Goal: Task Accomplishment & Management: Complete application form

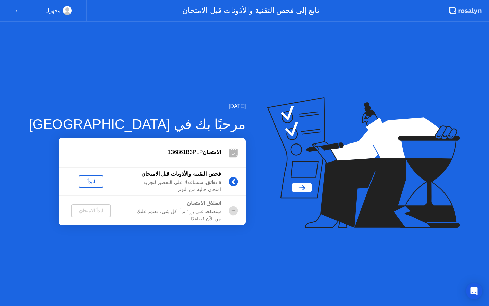
click at [83, 183] on div "لنبدأ" at bounding box center [90, 181] width 19 height 5
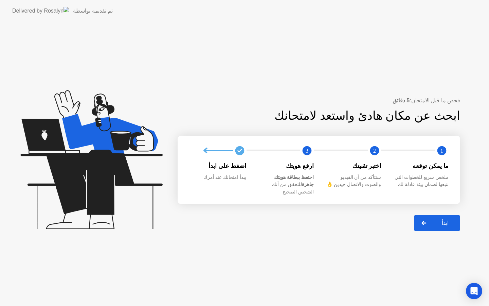
click at [443, 223] on div "ابدأ" at bounding box center [445, 222] width 26 height 6
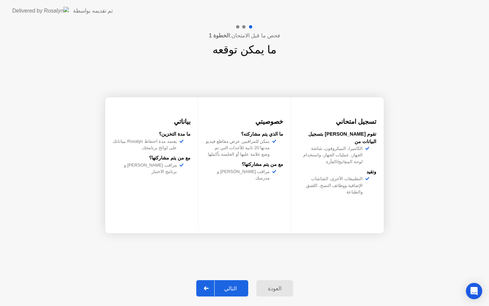
click at [224, 285] on div "التالي" at bounding box center [231, 288] width 32 height 6
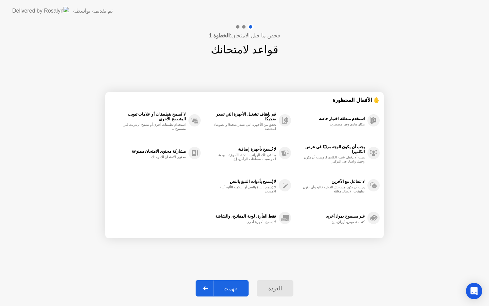
click at [224, 285] on div "فهمت" at bounding box center [230, 288] width 33 height 6
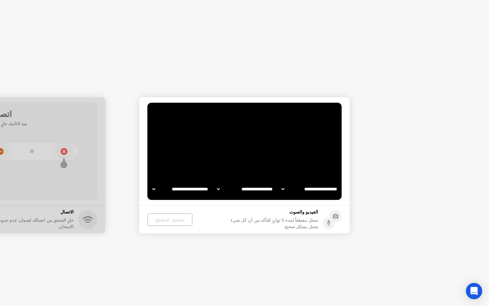
select select "**********"
select select "*******"
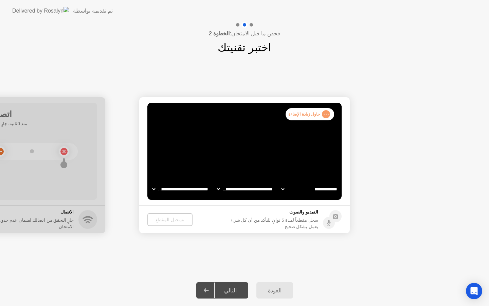
click at [0, 0] on app-layout-with-logo "**********" at bounding box center [244, 153] width 489 height 306
click at [248, 151] on video at bounding box center [244, 151] width 194 height 97
click at [264, 188] on select "**********" at bounding box center [245, 189] width 58 height 14
click at [329, 189] on select "**********" at bounding box center [309, 189] width 58 height 14
select select "**********"
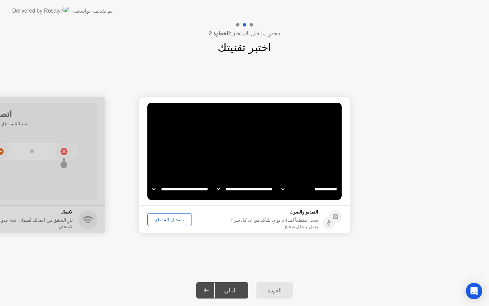
click at [170, 219] on div "تسجيل المقطع" at bounding box center [170, 219] width 40 height 5
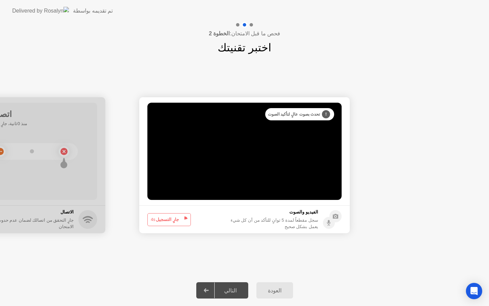
click at [304, 257] on div "**********" at bounding box center [244, 165] width 489 height 219
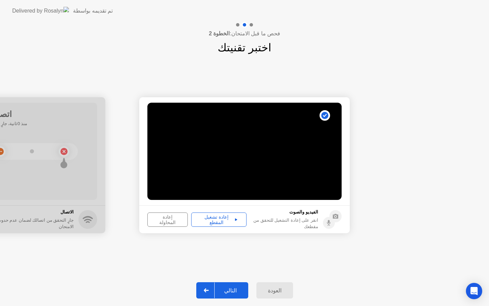
click at [228, 292] on div "التالي" at bounding box center [231, 290] width 32 height 6
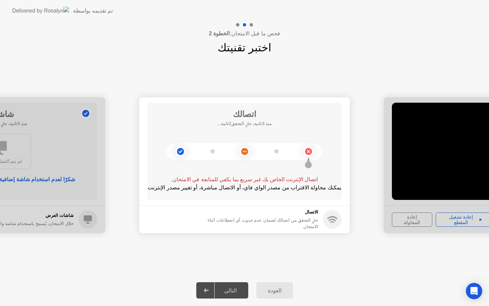
click at [242, 289] on div "التالي" at bounding box center [231, 290] width 32 height 6
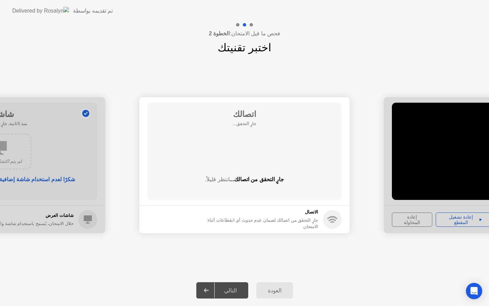
click at [460, 223] on div at bounding box center [489, 165] width 211 height 136
click at [267, 282] on button "العودة" at bounding box center [274, 290] width 37 height 16
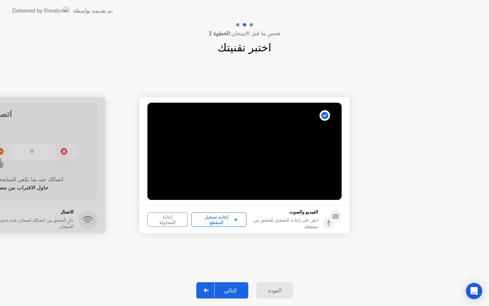
click at [232, 287] on div "التالي" at bounding box center [231, 290] width 32 height 6
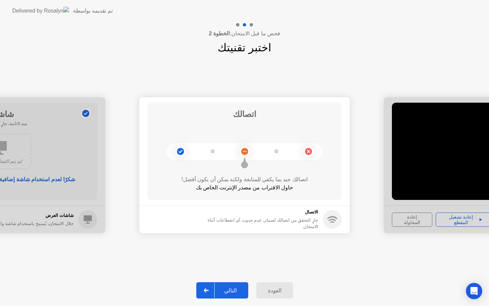
click at [263, 225] on div "جارٍ التحقق من اتصالك لضمان عدم حدوث أي انقطاعات أثناء الامتحان" at bounding box center [260, 223] width 115 height 13
click at [231, 305] on div "العودة التالي" at bounding box center [244, 289] width 489 height 31
click at [225, 289] on div "التالي" at bounding box center [231, 290] width 32 height 6
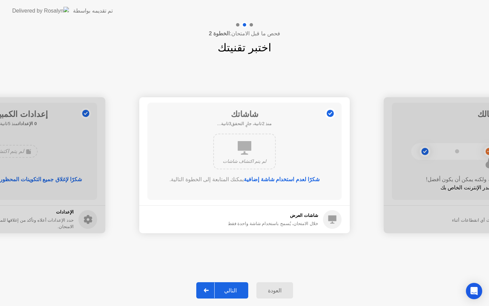
click at [235, 287] on div "التالي" at bounding box center [231, 290] width 32 height 6
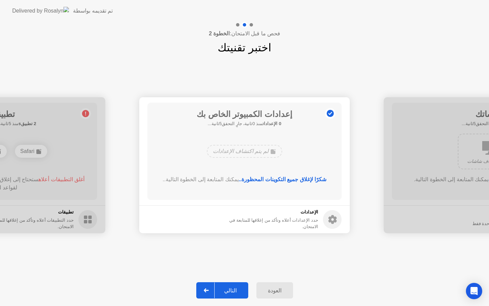
click at [235, 287] on div "التالي" at bounding box center [231, 290] width 32 height 6
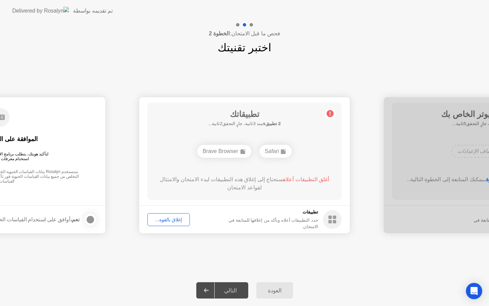
click at [171, 222] on div "إغلاق بالقوة..." at bounding box center [169, 219] width 38 height 5
click at [169, 220] on div "إغلاق بالقوة..." at bounding box center [169, 219] width 38 height 5
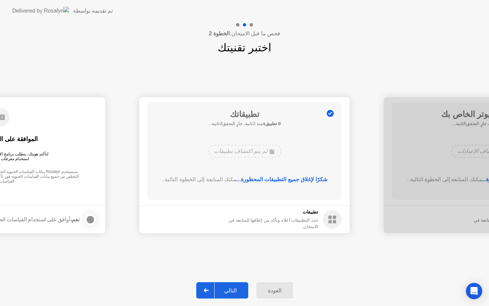
click at [230, 287] on div "التالي" at bounding box center [231, 290] width 32 height 6
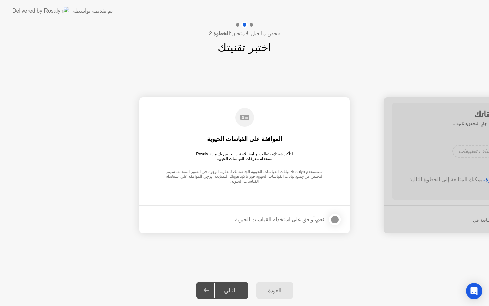
click at [230, 287] on div "التالي" at bounding box center [231, 290] width 32 height 6
click at [334, 219] on div at bounding box center [335, 219] width 8 height 8
click at [235, 287] on div "التالي" at bounding box center [231, 290] width 32 height 6
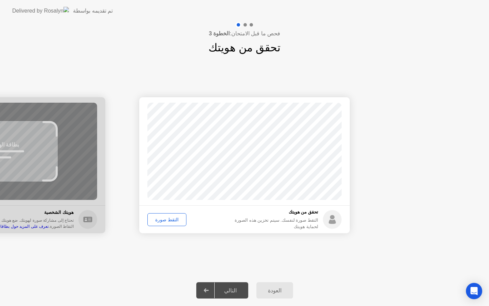
click at [232, 256] on div "نجاح تم التقاط الصورة بشكل صحيح تحقق من هويتك التقط صورة لنفسك. سيتم تخزين هذه …" at bounding box center [244, 165] width 489 height 219
drag, startPoint x: 232, startPoint y: 256, endPoint x: 235, endPoint y: 260, distance: 5.3
click at [235, 260] on div "نجاح تم التقاط الصورة بشكل صحيح تحقق من هويتك التقط صورة لنفسك. سيتم تخزين هذه …" at bounding box center [244, 165] width 489 height 219
click at [176, 218] on div "التقط صورة" at bounding box center [167, 219] width 34 height 5
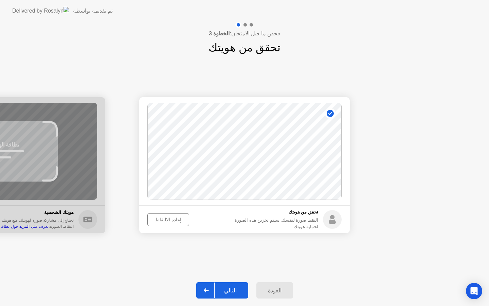
click at [176, 218] on div "إعادة الالتقاط" at bounding box center [168, 219] width 37 height 5
click at [160, 219] on div "التقط صورة" at bounding box center [167, 219] width 34 height 5
click at [236, 292] on div "التالي" at bounding box center [231, 290] width 32 height 6
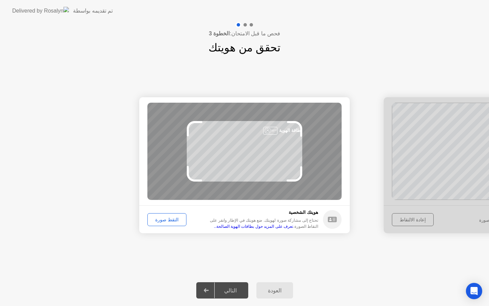
click at [166, 221] on div "التقط صورة" at bounding box center [167, 219] width 34 height 5
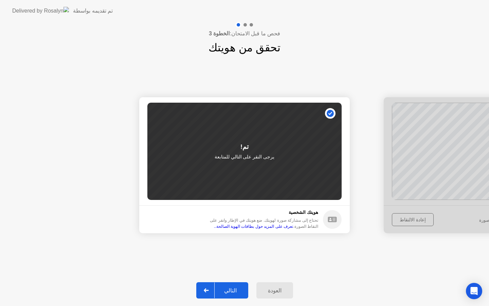
click at [242, 292] on div "التالي" at bounding box center [231, 290] width 32 height 6
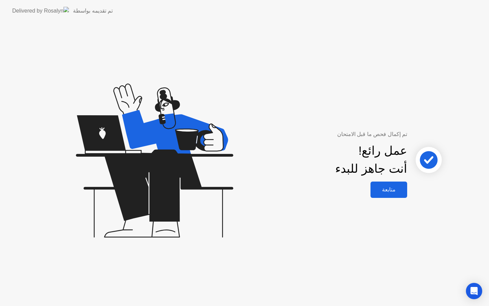
click at [384, 185] on button "متابعة" at bounding box center [388, 189] width 37 height 16
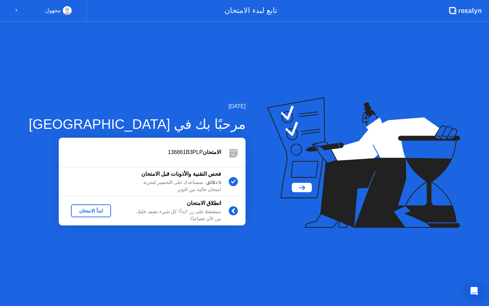
click at [74, 209] on div "ابدأ الامتحان" at bounding box center [91, 210] width 35 height 5
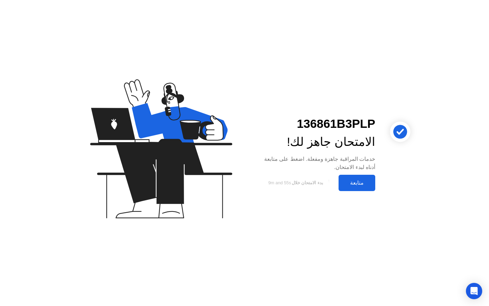
click at [355, 182] on div "متابعة" at bounding box center [357, 182] width 33 height 6
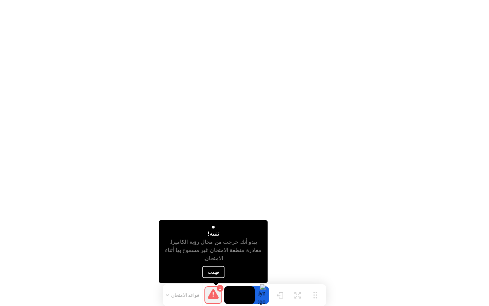
click at [217, 272] on button "فهمت" at bounding box center [213, 272] width 22 height 12
